Goal: Task Accomplishment & Management: Manage account settings

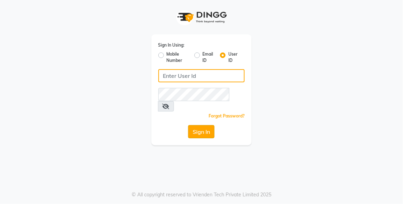
type input "xpressionsalon"
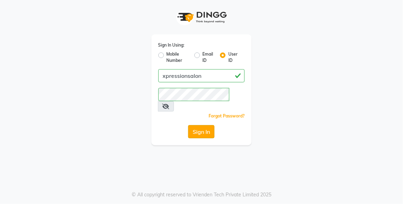
click at [204, 125] on button "Sign In" at bounding box center [201, 131] width 26 height 13
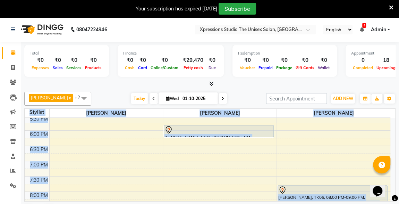
scroll to position [17, 0]
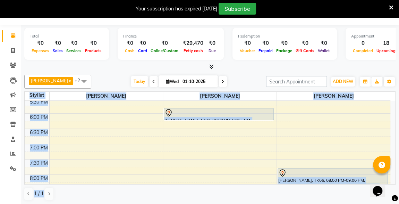
drag, startPoint x: 396, startPoint y: 105, endPoint x: 296, endPoint y: 216, distance: 150.1
click at [296, 187] on html "08047224946 Select Location × Xpressions Studio The Unisex Salon, Malkapur Engl…" at bounding box center [199, 85] width 399 height 204
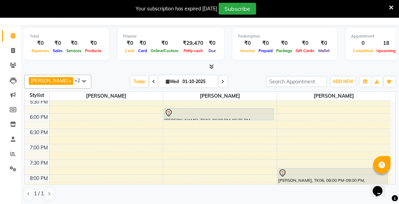
click at [391, 9] on icon at bounding box center [391, 8] width 5 height 6
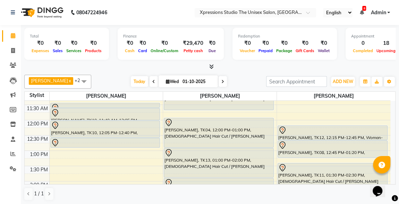
scroll to position [107, 0]
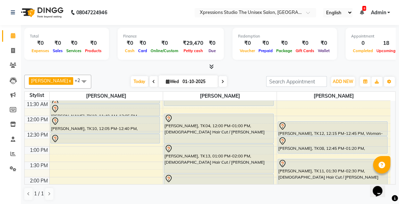
click at [384, 130] on div "[PERSON_NAME], TK12, 12:15 PM-12:45 PM, Woman- Hair Wash + Blow Dry" at bounding box center [332, 128] width 109 height 14
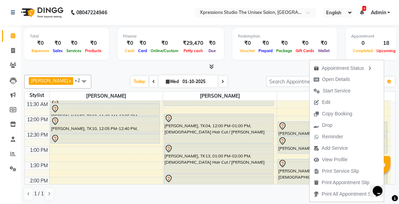
click at [396, 132] on div "Total ₹0 Expenses ₹0 Sales ₹0 Services ₹0 Products Finance ₹0 Cash ₹0 Card ₹0 O…" at bounding box center [210, 115] width 378 height 180
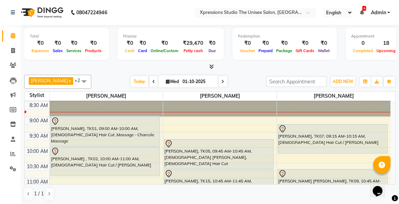
scroll to position [0, 0]
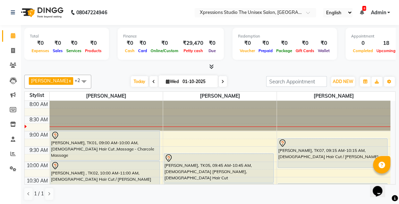
click at [136, 8] on nav "08047224946 Select Location × Xpressions Studio The Unisex Salon, Malkapur Engl…" at bounding box center [199, 12] width 399 height 25
click at [125, 25] on div "Total ₹0 Expenses ₹0 Sales ₹0 Services ₹0 Products Finance ₹0 Cash ₹0 Card ₹0 O…" at bounding box center [209, 47] width 371 height 45
click at [119, 40] on div "Finance ₹0 Cash ₹0 Card ₹0 Online/Custom ₹29,470 [PERSON_NAME] cash ₹0 Due" at bounding box center [171, 44] width 106 height 32
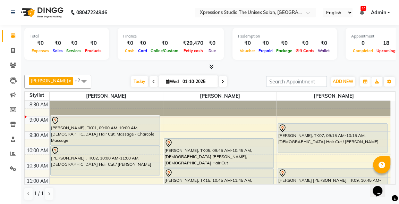
scroll to position [14, 0]
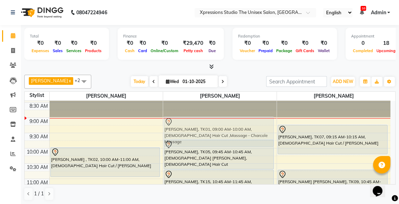
drag, startPoint x: 145, startPoint y: 123, endPoint x: 210, endPoint y: 121, distance: 65.3
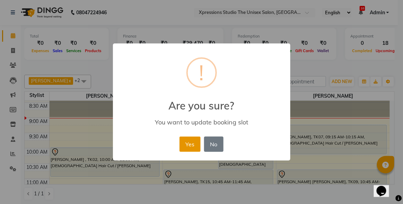
click at [189, 143] on button "Yes" at bounding box center [190, 143] width 21 height 15
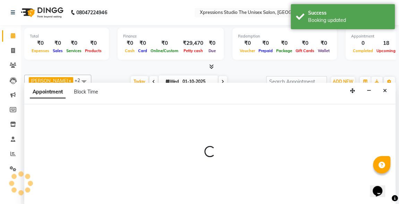
scroll to position [0, 0]
select select "57587"
select select "540"
select select "tentative"
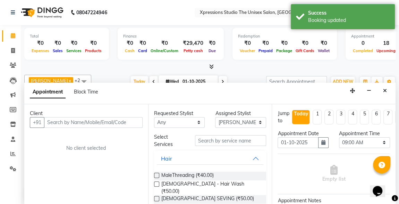
click at [105, 121] on input "text" at bounding box center [93, 122] width 99 height 11
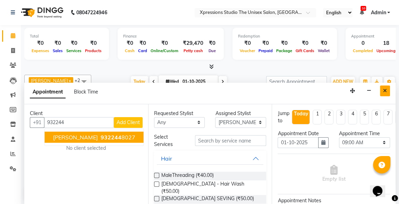
type input "932244"
click at [384, 88] on icon "Close" at bounding box center [385, 90] width 4 height 5
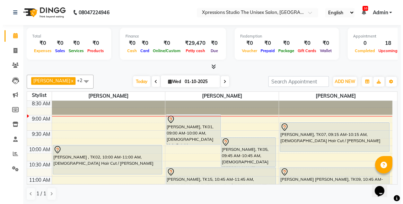
scroll to position [11, 0]
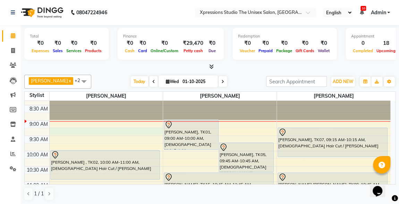
select select "57587"
select select "tentative"
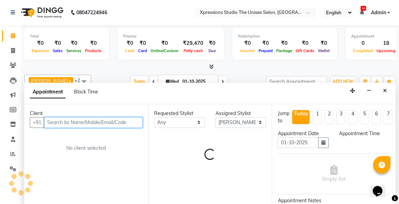
select select "555"
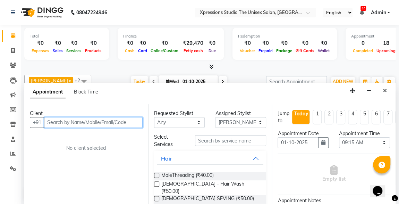
click at [122, 121] on input "text" at bounding box center [93, 122] width 99 height 11
type input "9322440848"
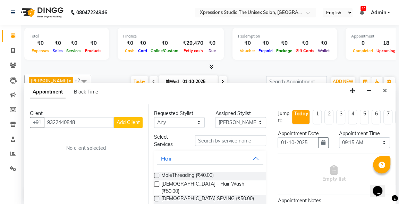
click at [132, 123] on span "Add Client" at bounding box center [128, 122] width 23 height 6
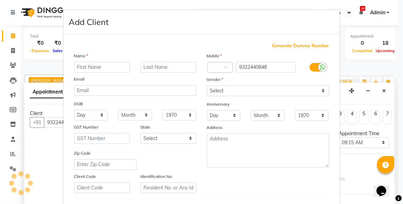
click at [115, 69] on input "text" at bounding box center [102, 67] width 56 height 11
type input "[PERSON_NAME]"
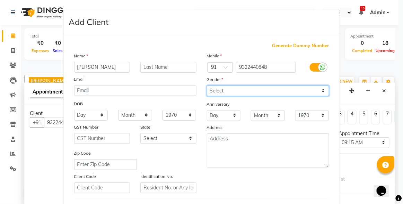
click at [260, 90] on select "Select [DEMOGRAPHIC_DATA] [DEMOGRAPHIC_DATA] Other Prefer Not To Say" at bounding box center [268, 90] width 122 height 11
select select "[DEMOGRAPHIC_DATA]"
click at [207, 85] on select "Select [DEMOGRAPHIC_DATA] [DEMOGRAPHIC_DATA] Other Prefer Not To Say" at bounding box center [268, 90] width 122 height 11
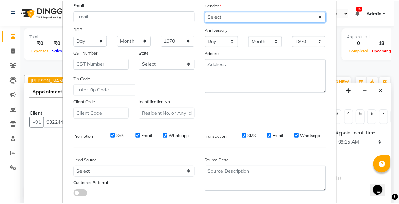
scroll to position [114, 0]
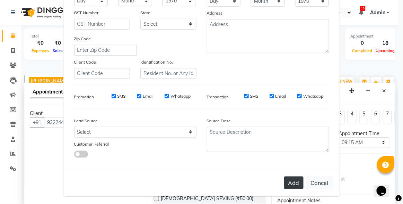
click at [291, 182] on button "Add" at bounding box center [293, 182] width 19 height 12
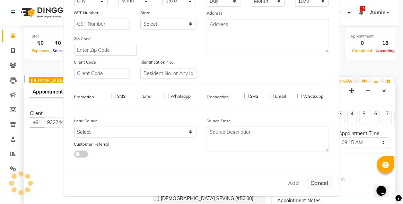
select select
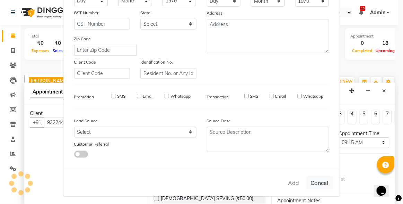
select select
checkbox input "false"
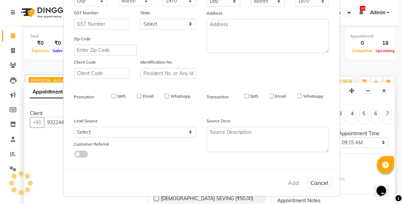
checkbox input "false"
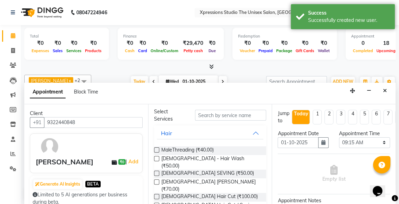
scroll to position [28, 0]
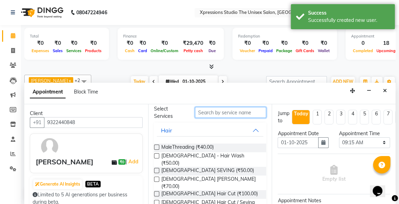
click at [235, 112] on input "text" at bounding box center [230, 112] width 71 height 11
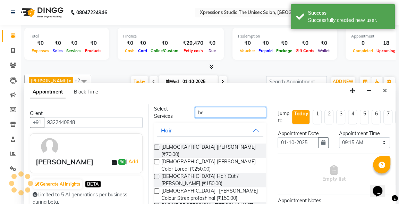
type input "be"
click at [156, 173] on label at bounding box center [156, 175] width 5 height 5
click at [156, 174] on input "checkbox" at bounding box center [156, 176] width 5 height 5
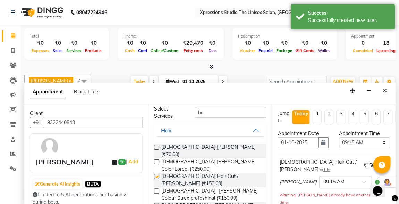
checkbox input "false"
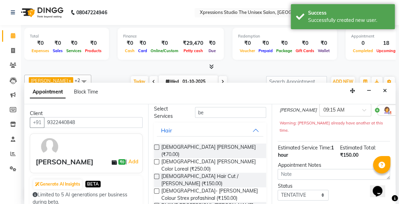
scroll to position [114, 0]
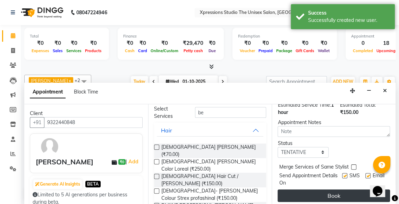
click at [334, 189] on button "Book" at bounding box center [333, 195] width 112 height 12
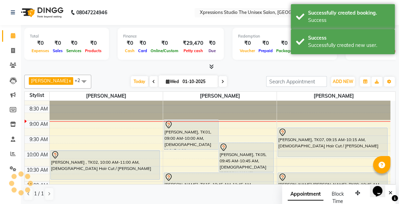
scroll to position [0, 0]
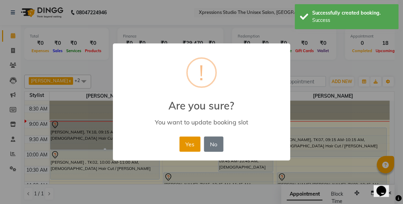
click at [188, 145] on button "Yes" at bounding box center [190, 143] width 21 height 15
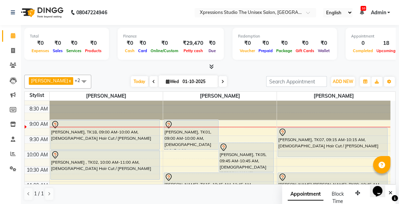
click at [344, 144] on div "[PERSON_NAME], TK07, 09:15 AM-10:15 AM, [DEMOGRAPHIC_DATA] Hair Cut / [PERSON_N…" at bounding box center [332, 142] width 109 height 29
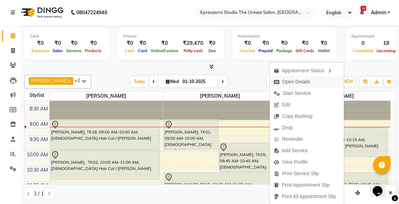
click at [306, 82] on span "Open Details" at bounding box center [296, 81] width 28 height 7
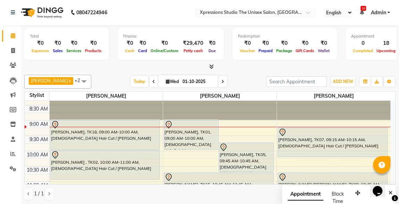
click at [306, 140] on div "[PERSON_NAME], TK07, 09:15 AM-10:15 AM, [DEMOGRAPHIC_DATA] Hair Cut / [PERSON_N…" at bounding box center [332, 142] width 109 height 29
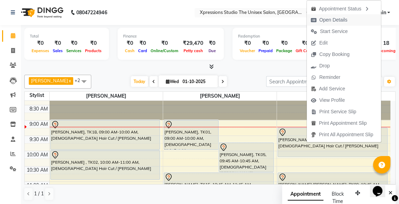
click at [342, 16] on span "Open Details" at bounding box center [329, 19] width 45 height 11
select select "7"
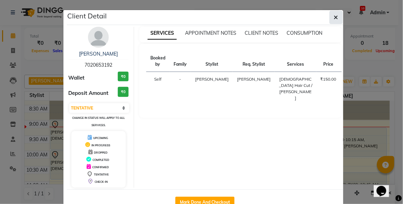
click at [331, 16] on button "button" at bounding box center [336, 17] width 13 height 13
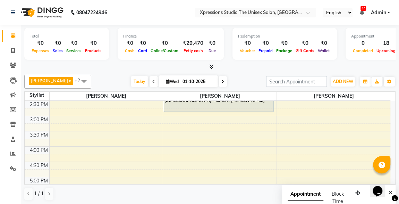
scroll to position [201, 0]
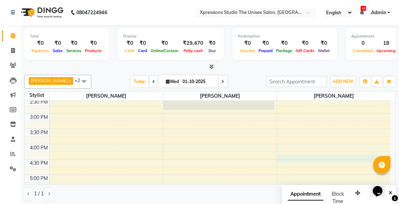
click at [284, 153] on div "8:00 AM 8:30 AM 9:00 AM 9:30 AM 10:00 AM 10:30 AM 11:00 AM 11:30 AM 12:00 PM 12…" at bounding box center [208, 129] width 366 height 458
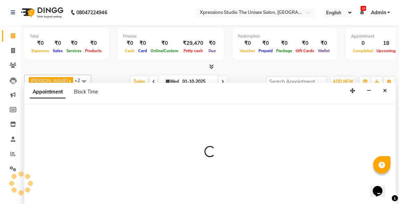
scroll to position [0, 0]
select select "57589"
select select "990"
select select "tentative"
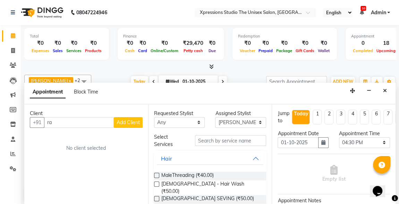
type input "r"
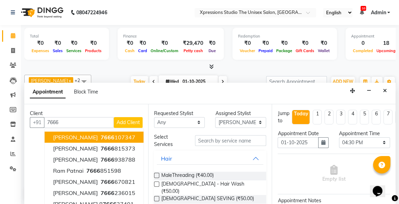
click at [126, 134] on ngb-highlight "7666 107347" at bounding box center [117, 136] width 36 height 7
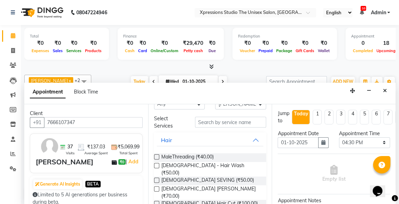
scroll to position [29, 0]
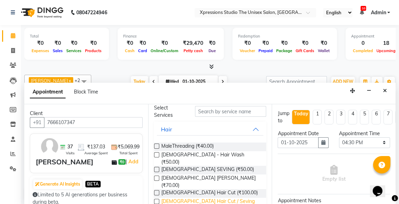
type input "7666107347"
click at [174, 197] on span "[DEMOGRAPHIC_DATA] Hair Cut / Seving (₹150.00)" at bounding box center [211, 204] width 100 height 15
checkbox input "false"
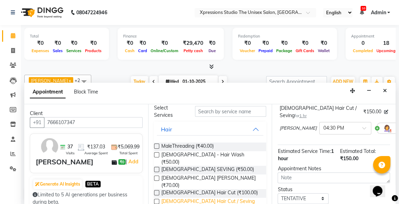
scroll to position [100, 0]
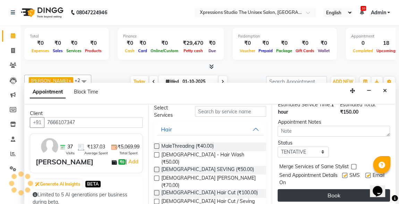
click at [359, 189] on button "Book" at bounding box center [333, 195] width 112 height 12
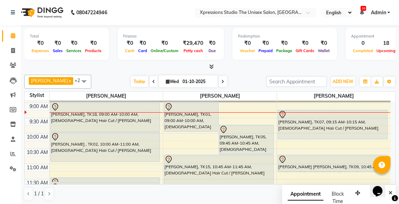
scroll to position [4, 0]
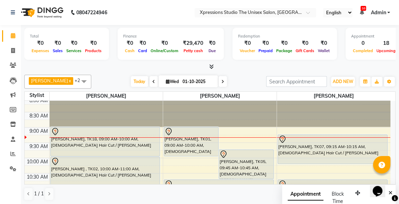
click at [58, 140] on div "[PERSON_NAME], TK18, 09:00 AM-10:00 AM, [DEMOGRAPHIC_DATA] Hair Cut / [PERSON_N…" at bounding box center [105, 141] width 109 height 29
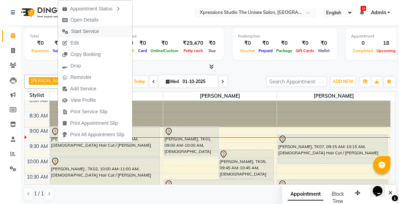
click at [79, 29] on span "Start Service" at bounding box center [85, 31] width 28 height 7
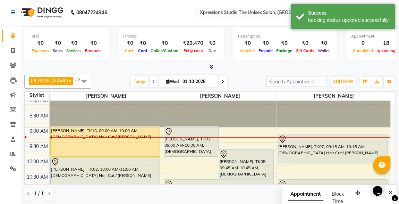
click at [199, 65] on div at bounding box center [209, 66] width 371 height 7
click at [143, 128] on div "[PERSON_NAME], TK18, 09:00 AM-10:00 AM, [DEMOGRAPHIC_DATA] Hair Cut / [PERSON_N…" at bounding box center [105, 141] width 109 height 29
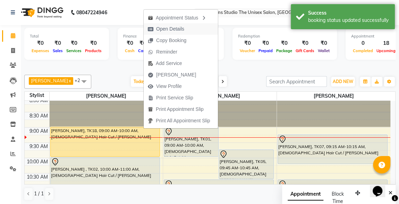
click at [165, 29] on span "Open Details" at bounding box center [170, 28] width 28 height 7
select select "1"
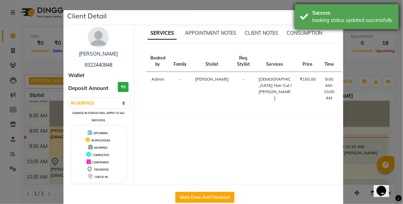
click at [332, 5] on div "Success booking status updated successfully" at bounding box center [347, 16] width 104 height 25
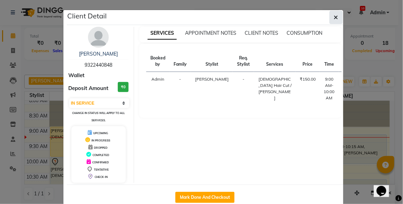
click at [334, 17] on icon "button" at bounding box center [336, 18] width 4 height 6
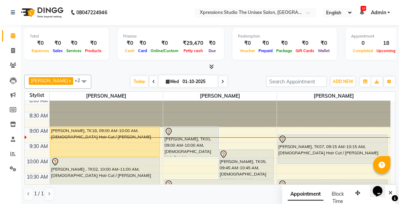
click at [396, 181] on div "Total ₹0 Expenses ₹0 Sales ₹0 Services ₹0 Products Finance ₹0 Cash ₹0 Card ₹0 O…" at bounding box center [210, 115] width 378 height 180
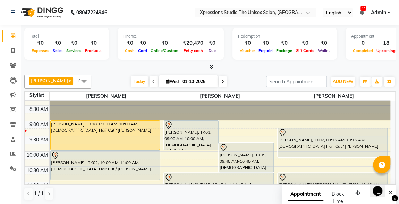
scroll to position [16, 0]
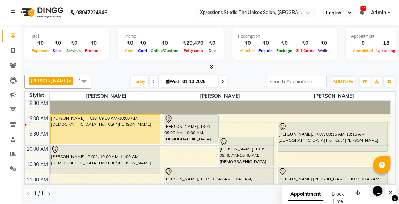
click at [361, 13] on icon at bounding box center [361, 12] width 4 height 5
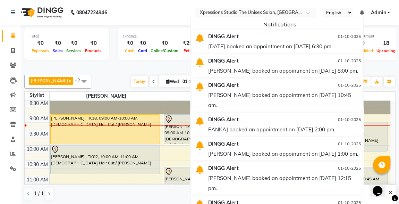
click at [169, 19] on nav "08047224946 Select Location × Xpressions Studio The Unisex Salon, Malkapur Engl…" at bounding box center [199, 12] width 399 height 25
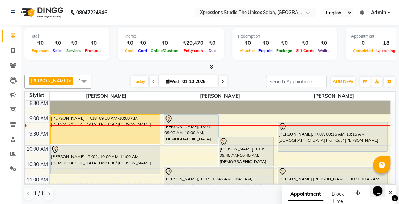
click at [362, 14] on icon at bounding box center [361, 12] width 4 height 5
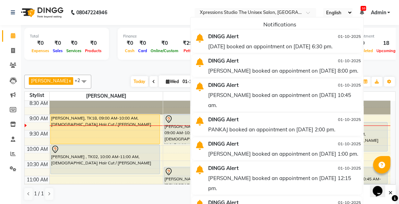
scroll to position [0, 0]
click at [388, 72] on div "[PERSON_NAME] x [PERSON_NAME] x [PERSON_NAME] x +2 UnSelect All [PERSON_NAME] […" at bounding box center [209, 137] width 371 height 131
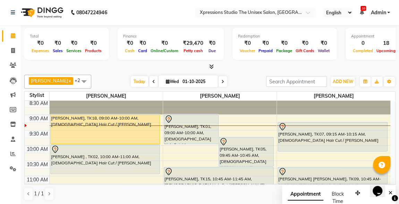
click at [238, 141] on div at bounding box center [245, 141] width 53 height 8
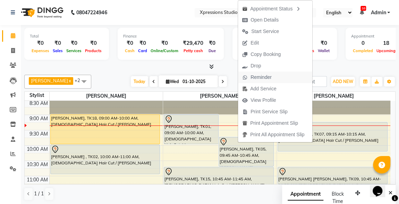
click at [255, 76] on span "Reminder" at bounding box center [260, 77] width 21 height 7
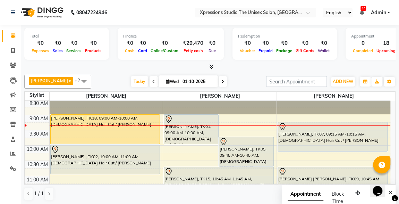
click at [255, 76] on div "[DATE] [DATE]" at bounding box center [179, 81] width 168 height 10
click at [301, 133] on div "[PERSON_NAME], TK07, 09:15 AM-10:15 AM, [DEMOGRAPHIC_DATA] Hair Cut / [PERSON_N…" at bounding box center [332, 136] width 109 height 29
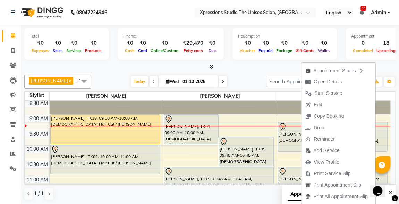
click at [248, 77] on div "[DATE] [DATE]" at bounding box center [179, 81] width 168 height 10
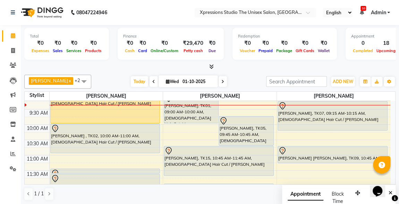
scroll to position [42, 0]
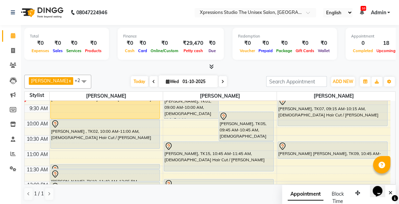
click at [227, 163] on div "[PERSON_NAME], TK15, 10:45 AM-11:45 AM, [DEMOGRAPHIC_DATA] Hair Cut / [PERSON_N…" at bounding box center [218, 156] width 109 height 29
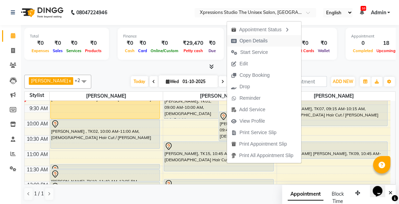
click at [246, 43] on span "Open Details" at bounding box center [253, 40] width 28 height 7
select select "7"
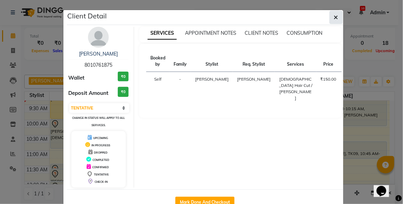
click at [335, 15] on icon "button" at bounding box center [336, 18] width 4 height 6
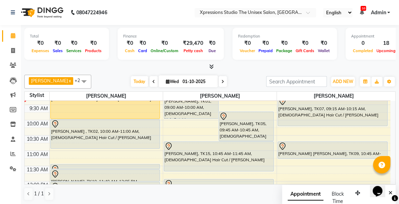
click at [191, 165] on div "[PERSON_NAME], TK15, 10:45 AM-11:45 AM, [DEMOGRAPHIC_DATA] Hair Cut / [PERSON_N…" at bounding box center [218, 156] width 109 height 29
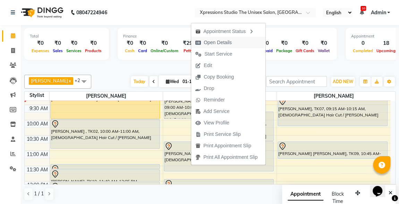
click at [212, 41] on span "Open Details" at bounding box center [218, 42] width 28 height 7
select select "7"
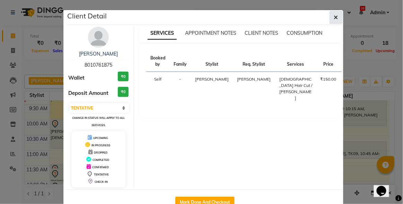
click at [334, 16] on icon "button" at bounding box center [336, 18] width 4 height 6
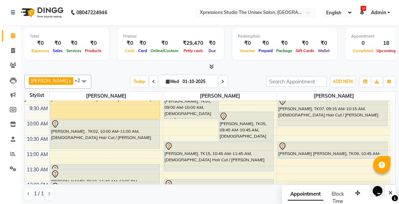
click at [194, 146] on div at bounding box center [218, 146] width 109 height 8
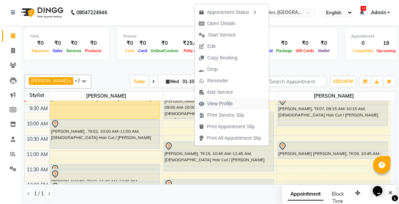
click at [216, 105] on span "View Profile" at bounding box center [220, 103] width 26 height 7
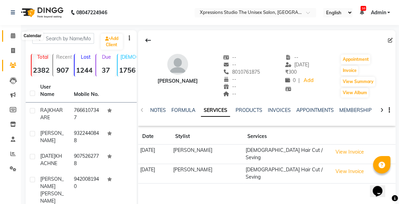
click at [14, 38] on icon at bounding box center [13, 35] width 5 height 5
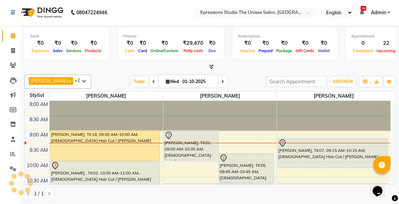
click at [166, 120] on div at bounding box center [219, 116] width 113 height 30
click at [389, 179] on div "Opens Chat This icon Opens the chat window." at bounding box center [381, 179] width 17 height 0
drag, startPoint x: 391, startPoint y: 179, endPoint x: 763, endPoint y: 356, distance: 411.3
click at [392, 180] on html "Opens Chat This icon Opens the chat window." at bounding box center [381, 186] width 22 height 21
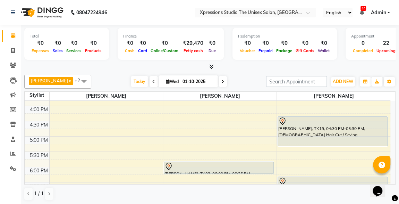
scroll to position [239, 0]
click at [302, 127] on div "[PERSON_NAME], TK19, 04:30 PM-05:30 PM, [DEMOGRAPHIC_DATA] Hair Cut / Seving" at bounding box center [332, 130] width 109 height 29
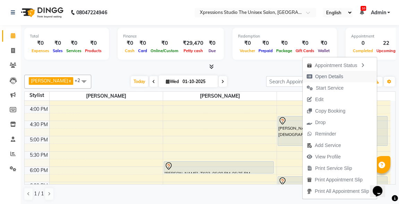
click at [321, 75] on span "Open Details" at bounding box center [329, 76] width 28 height 7
select select "7"
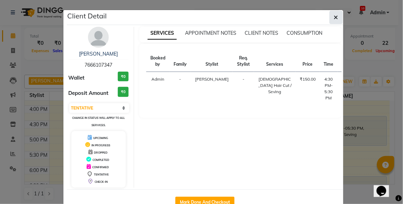
click at [335, 21] on button "button" at bounding box center [336, 17] width 13 height 13
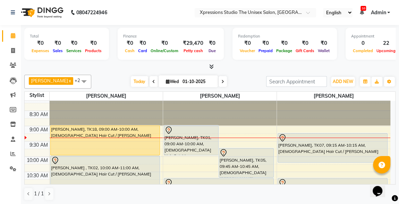
scroll to position [0, 0]
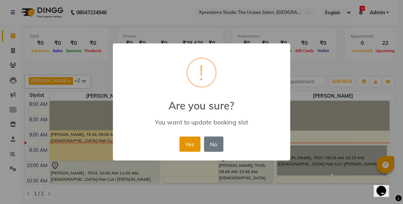
click at [188, 142] on button "Yes" at bounding box center [190, 143] width 21 height 15
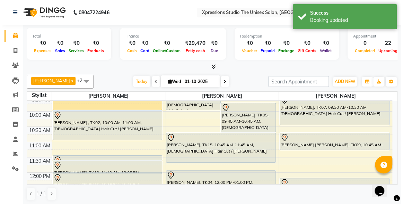
scroll to position [63, 0]
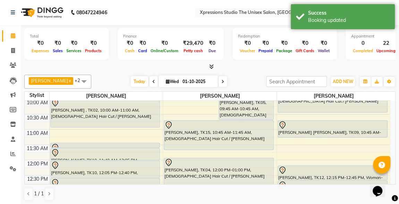
click at [133, 143] on div at bounding box center [105, 147] width 109 height 8
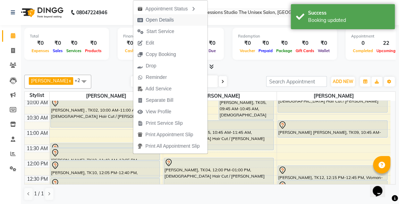
click at [159, 16] on span "Open Details" at bounding box center [160, 19] width 28 height 7
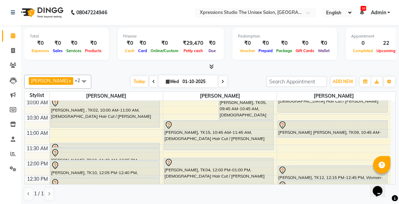
click at [100, 143] on div at bounding box center [105, 147] width 109 height 8
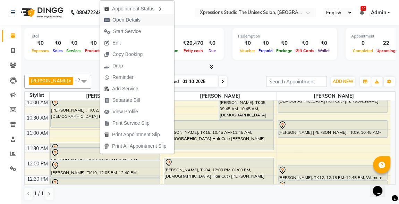
click at [128, 19] on span "Open Details" at bounding box center [126, 19] width 28 height 7
select select "7"
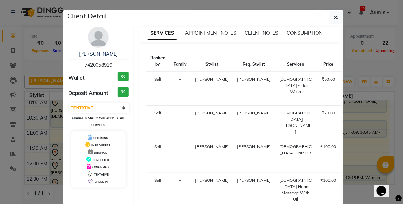
click at [321, 147] on div "₹100.00" at bounding box center [329, 146] width 16 height 6
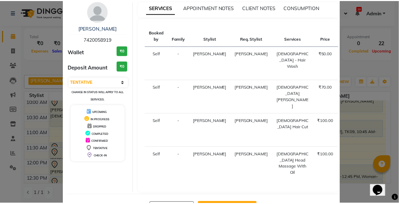
scroll to position [31, 0]
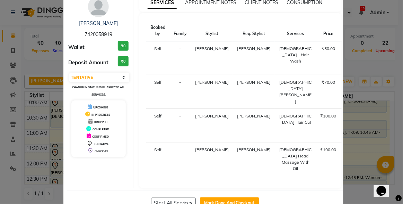
click at [364, 29] on ngb-modal-window "Client Detail [PERSON_NAME] 7420058919 Wallet ₹0 Deposit Amount ₹0 Select IN SE…" at bounding box center [201, 102] width 403 height 204
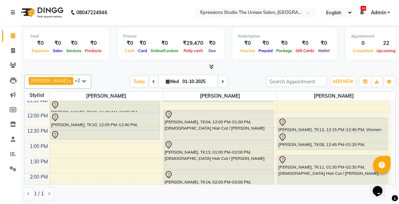
scroll to position [113, 0]
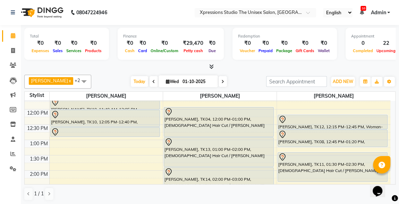
click at [338, 116] on div at bounding box center [332, 119] width 109 height 8
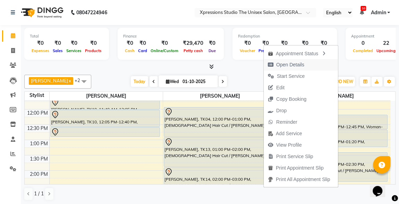
click at [276, 65] on span "Open Details" at bounding box center [290, 64] width 28 height 7
select select "7"
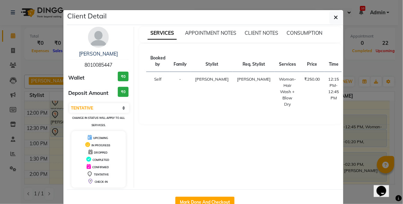
click at [372, 33] on ngb-modal-window "Client Detail [PERSON_NAME] 8010085447 Wallet ₹0 Deposit Amount ₹0 Select IN SE…" at bounding box center [201, 102] width 403 height 204
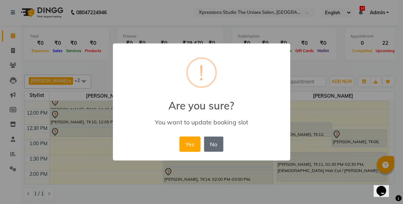
click at [219, 147] on button "No" at bounding box center [213, 143] width 19 height 15
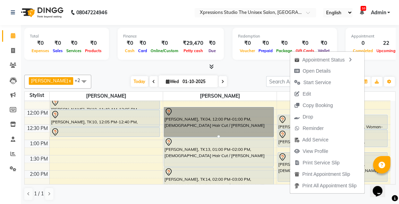
click at [225, 126] on link "[PERSON_NAME], TK04, 12:00 PM-01:00 PM, [DEMOGRAPHIC_DATA] Hair Cut / [PERSON_N…" at bounding box center [219, 122] width 110 height 30
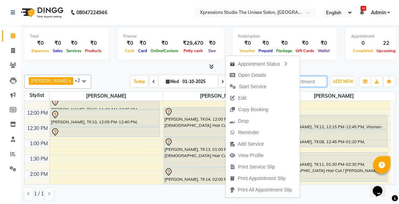
click at [305, 77] on input "search" at bounding box center [296, 81] width 61 height 11
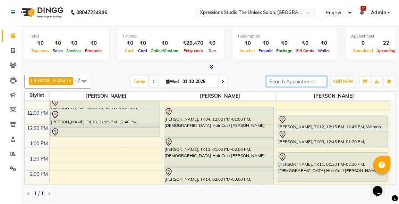
click at [290, 122] on div at bounding box center [332, 119] width 109 height 8
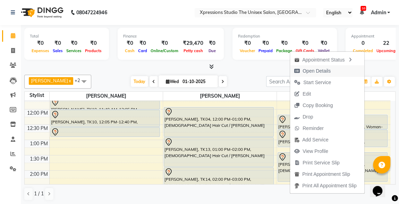
click at [312, 71] on span "Open Details" at bounding box center [316, 70] width 28 height 7
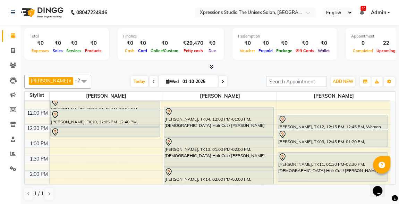
click at [291, 117] on div at bounding box center [332, 119] width 109 height 8
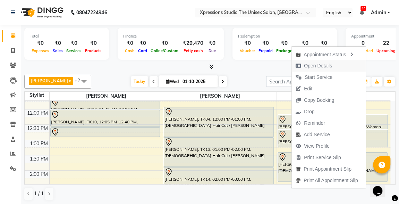
click at [307, 66] on span "Open Details" at bounding box center [318, 65] width 28 height 7
select select "7"
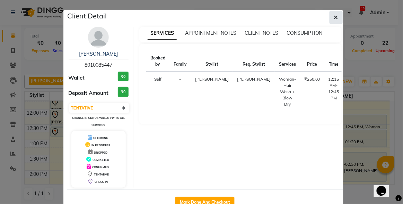
click at [334, 18] on icon "button" at bounding box center [336, 18] width 4 height 6
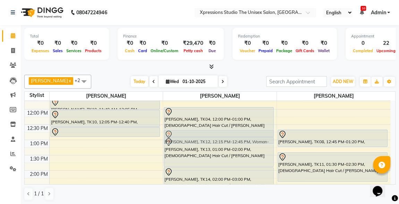
drag, startPoint x: 294, startPoint y: 121, endPoint x: 161, endPoint y: 141, distance: 134.7
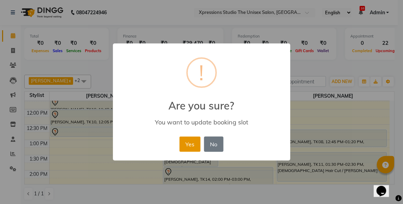
click at [193, 146] on button "Yes" at bounding box center [190, 143] width 21 height 15
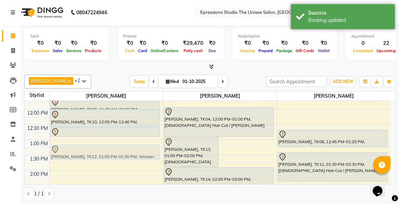
drag, startPoint x: 231, startPoint y: 145, endPoint x: 133, endPoint y: 150, distance: 98.3
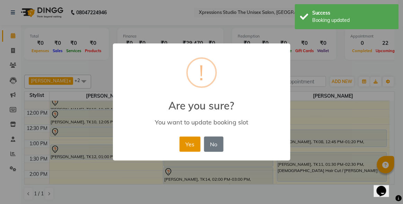
click at [199, 140] on button "Yes" at bounding box center [190, 143] width 21 height 15
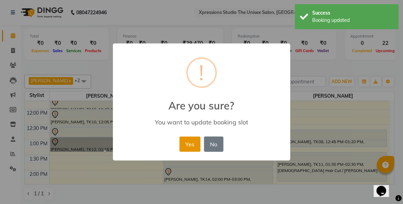
click at [184, 140] on button "Yes" at bounding box center [190, 143] width 21 height 15
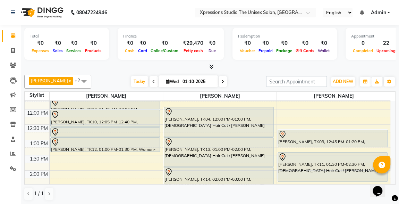
click at [71, 143] on div at bounding box center [105, 142] width 109 height 8
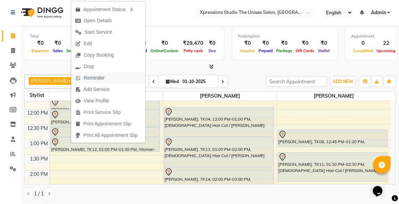
click at [85, 78] on span "Reminder" at bounding box center [94, 77] width 21 height 7
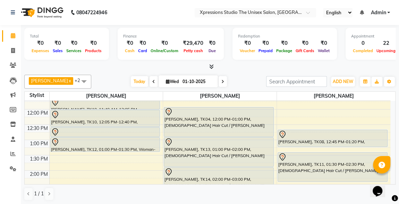
click at [85, 78] on div "[PERSON_NAME] x [PERSON_NAME] x [PERSON_NAME] x +2 UnSelect All [PERSON_NAME] […" at bounding box center [209, 82] width 371 height 14
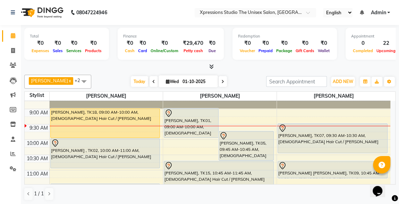
scroll to position [20, 0]
